Goal: Task Accomplishment & Management: Manage account settings

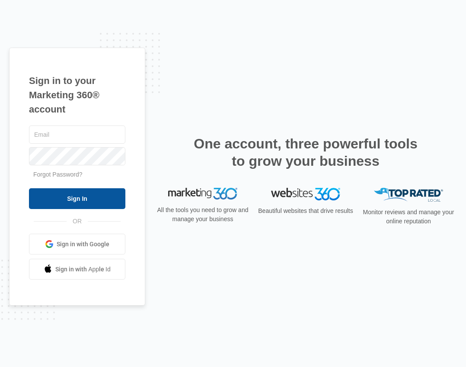
type input "[PERSON_NAME][EMAIL_ADDRESS][DOMAIN_NAME]"
drag, startPoint x: 90, startPoint y: 202, endPoint x: 102, endPoint y: 198, distance: 12.0
click at [92, 201] on input "Sign In" at bounding box center [77, 198] width 96 height 21
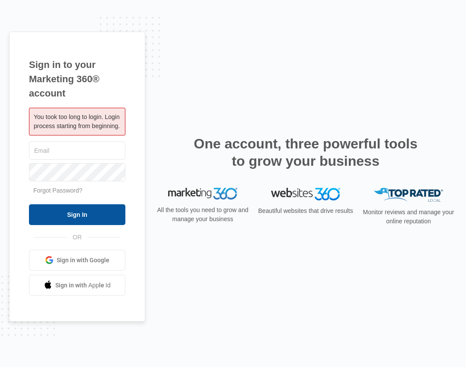
type input "[PERSON_NAME][EMAIL_ADDRESS][DOMAIN_NAME]"
drag, startPoint x: 111, startPoint y: 218, endPoint x: 113, endPoint y: 199, distance: 18.7
click at [111, 217] on input "Sign In" at bounding box center [77, 214] width 96 height 21
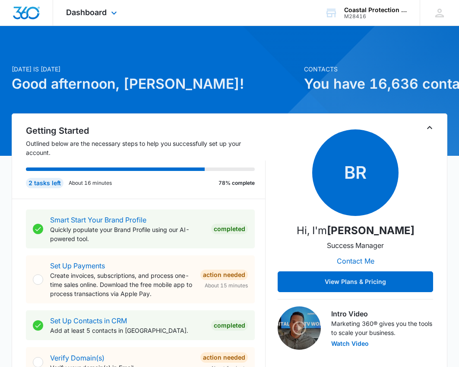
click at [103, 7] on div "Dashboard Apps Reputation Websites Forms CRM Email Social Content Ads Intellige…" at bounding box center [92, 13] width 79 height 26
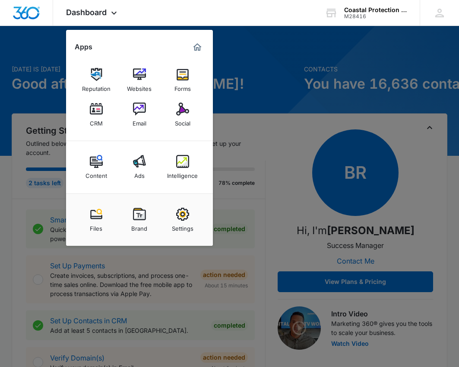
click at [258, 92] on div at bounding box center [229, 183] width 459 height 367
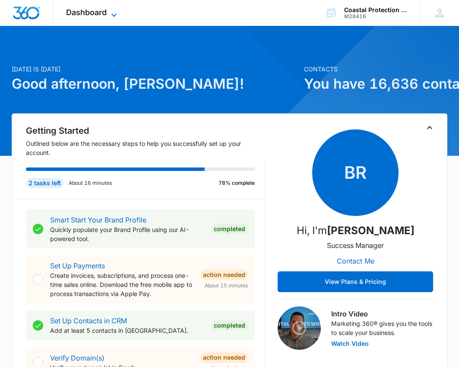
drag, startPoint x: 121, startPoint y: 13, endPoint x: 114, endPoint y: 13, distance: 6.9
click at [119, 13] on div "Dashboard Apps Reputation Websites Forms CRM Email Social Content Ads Intellige…" at bounding box center [92, 13] width 79 height 26
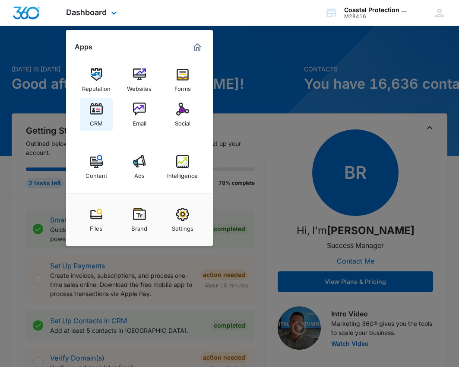
click at [99, 117] on div "CRM" at bounding box center [96, 120] width 13 height 11
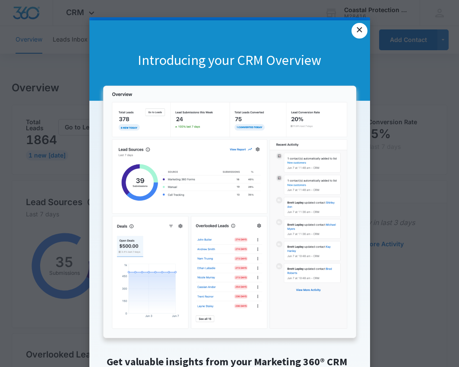
click at [356, 31] on link "×" at bounding box center [360, 31] width 16 height 16
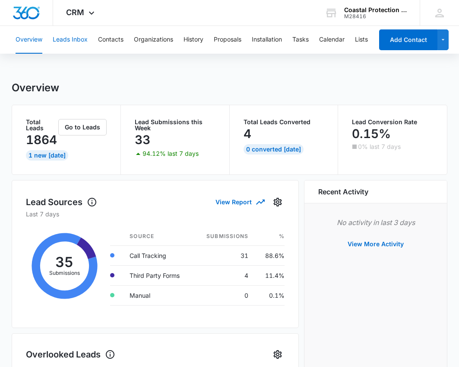
click at [68, 34] on button "Leads Inbox" at bounding box center [70, 40] width 35 height 28
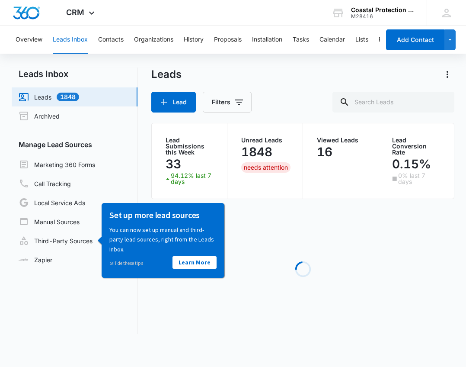
click at [314, 242] on div "Loading" at bounding box center [302, 269] width 303 height 130
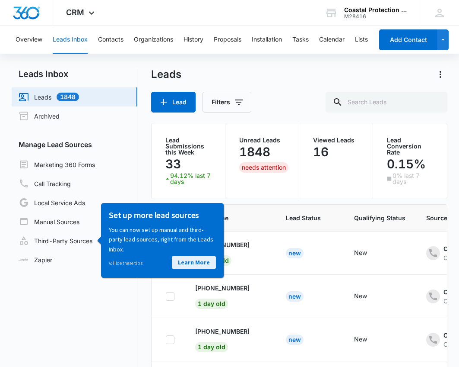
click at [206, 261] on link "Learn More" at bounding box center [194, 261] width 44 height 13
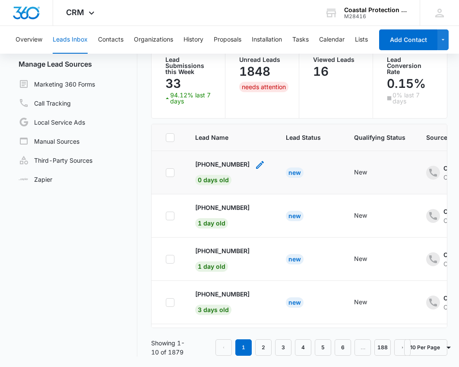
click at [255, 176] on div "- - Select to Edit Field" at bounding box center [260, 172] width 10 height 26
click at [298, 181] on td "New" at bounding box center [310, 172] width 68 height 43
